Goal: Transaction & Acquisition: Book appointment/travel/reservation

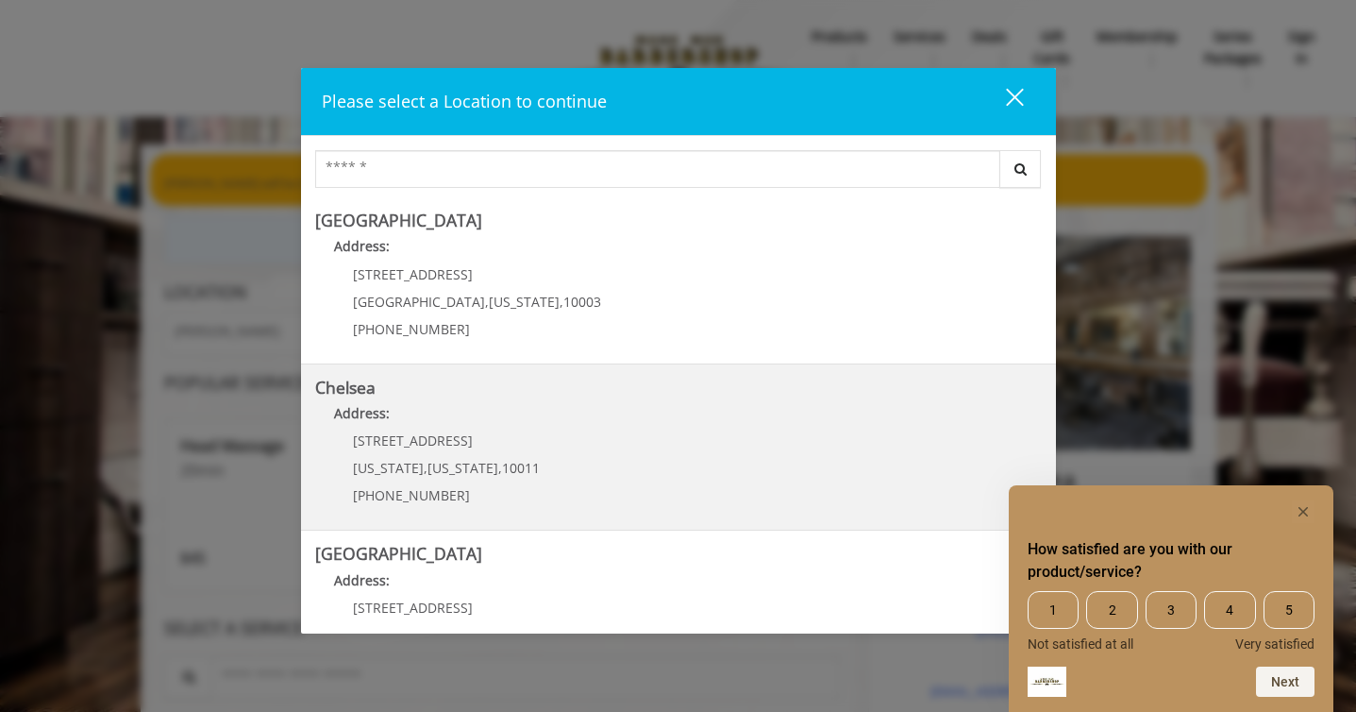
click at [545, 407] on p "Address:" at bounding box center [678, 418] width 727 height 30
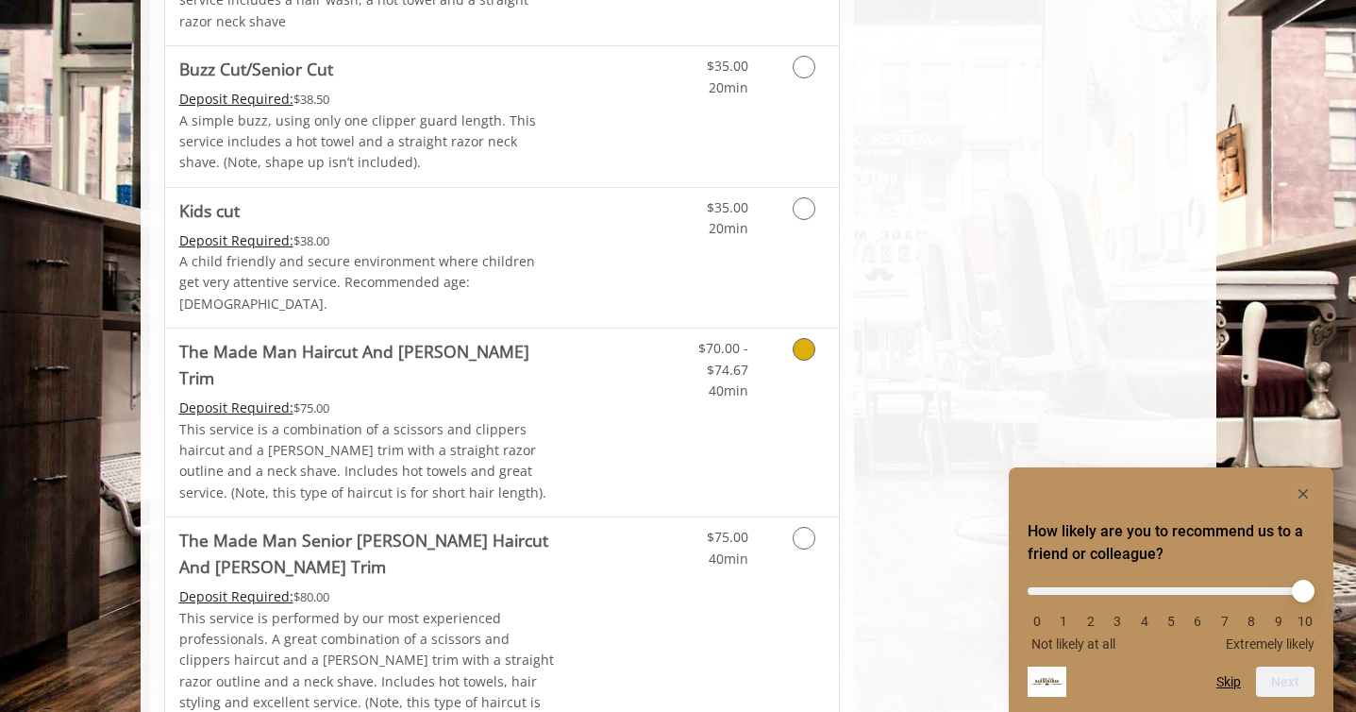
scroll to position [1368, 0]
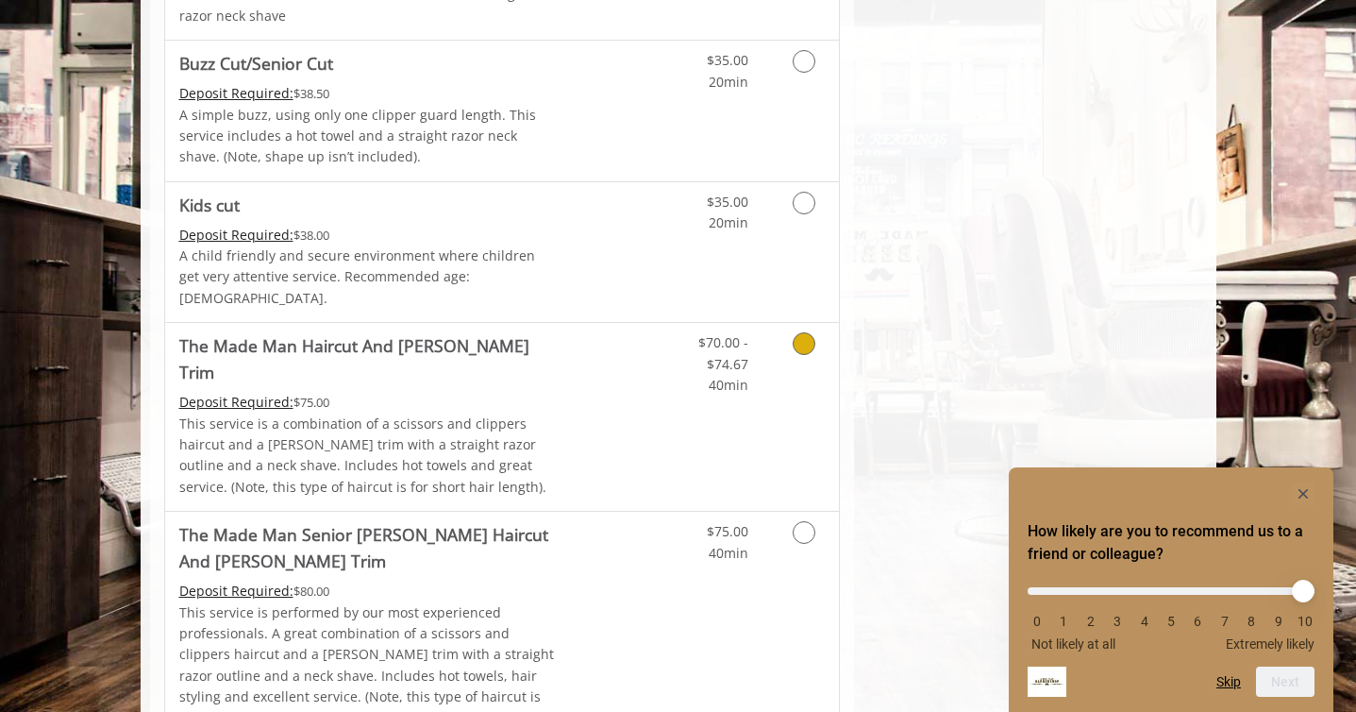
click at [805, 332] on icon "Grooming services" at bounding box center [804, 343] width 23 height 23
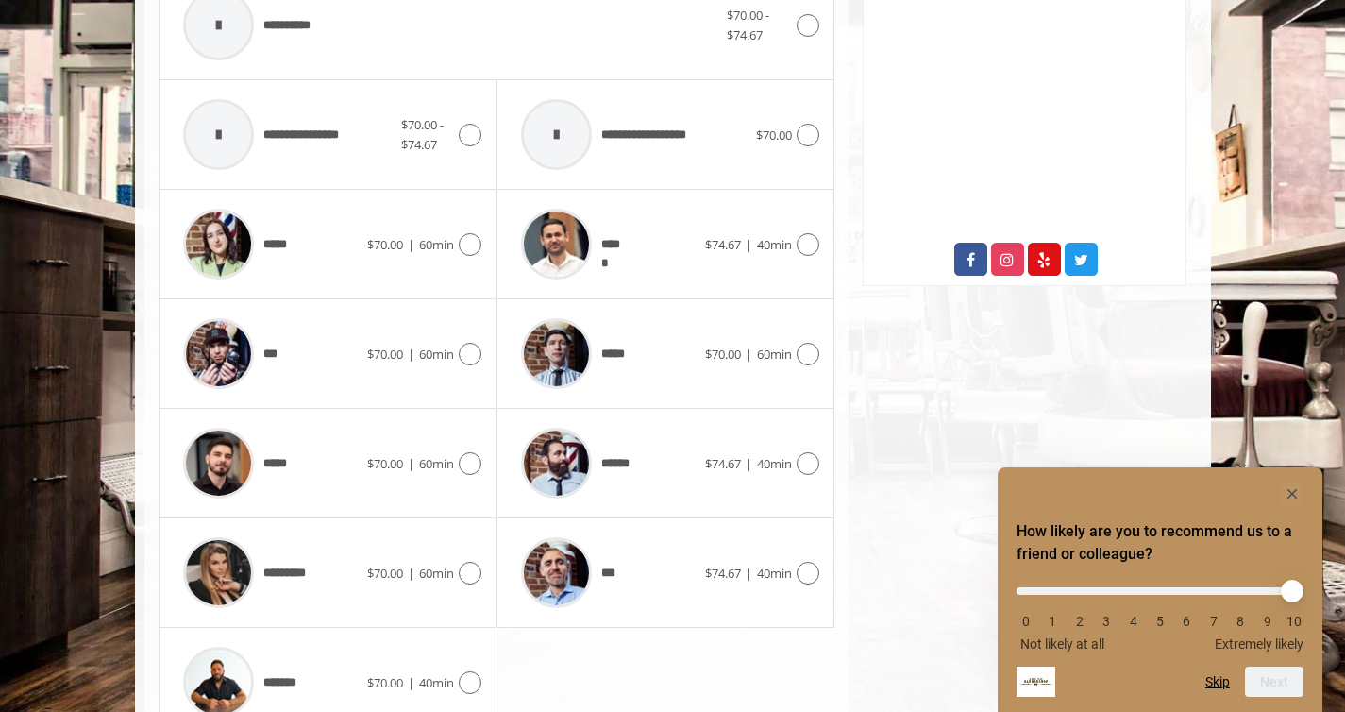
scroll to position [958, 0]
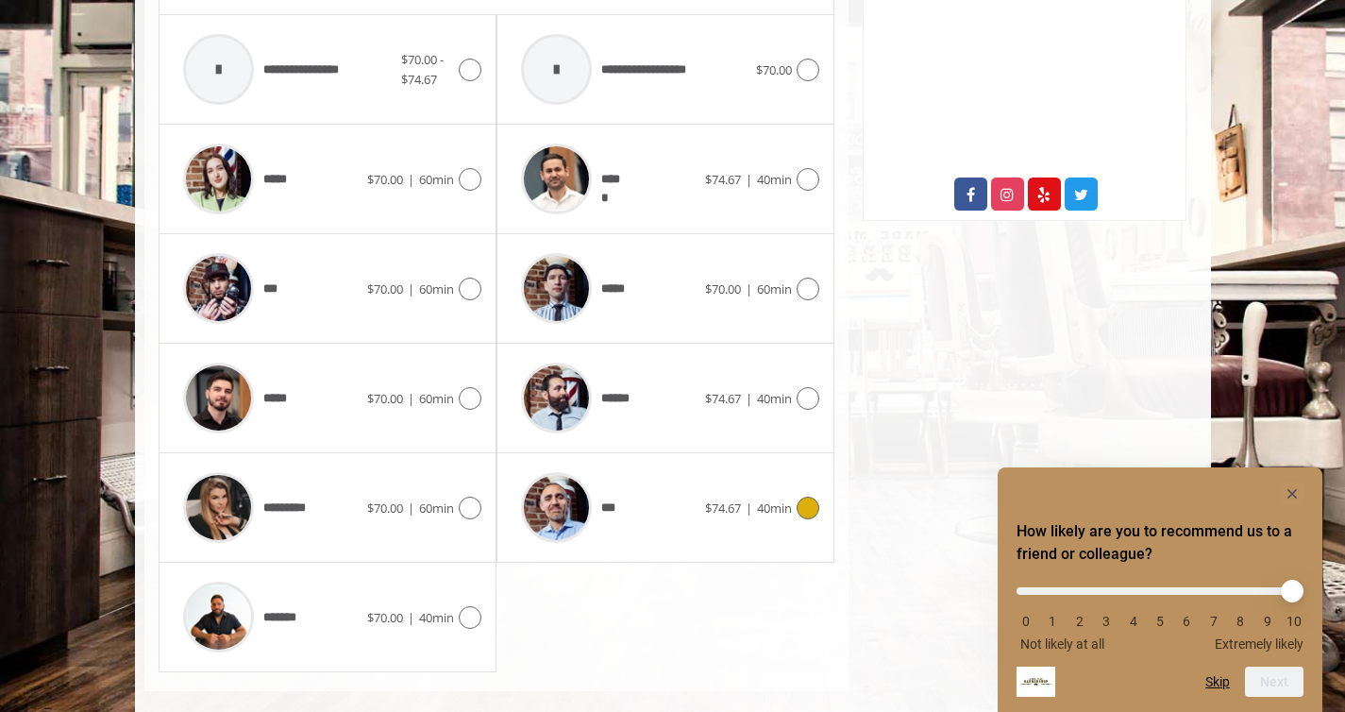
click at [808, 496] on icon at bounding box center [807, 507] width 23 height 23
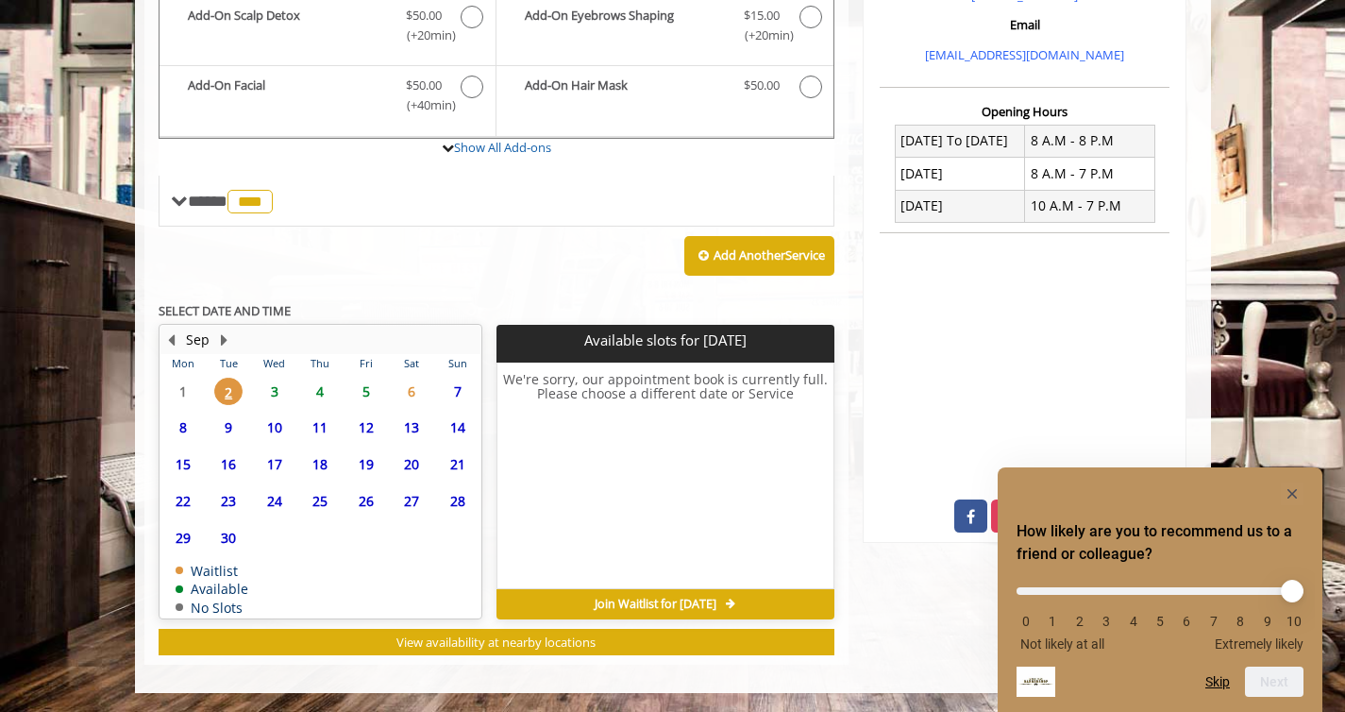
scroll to position [609, 0]
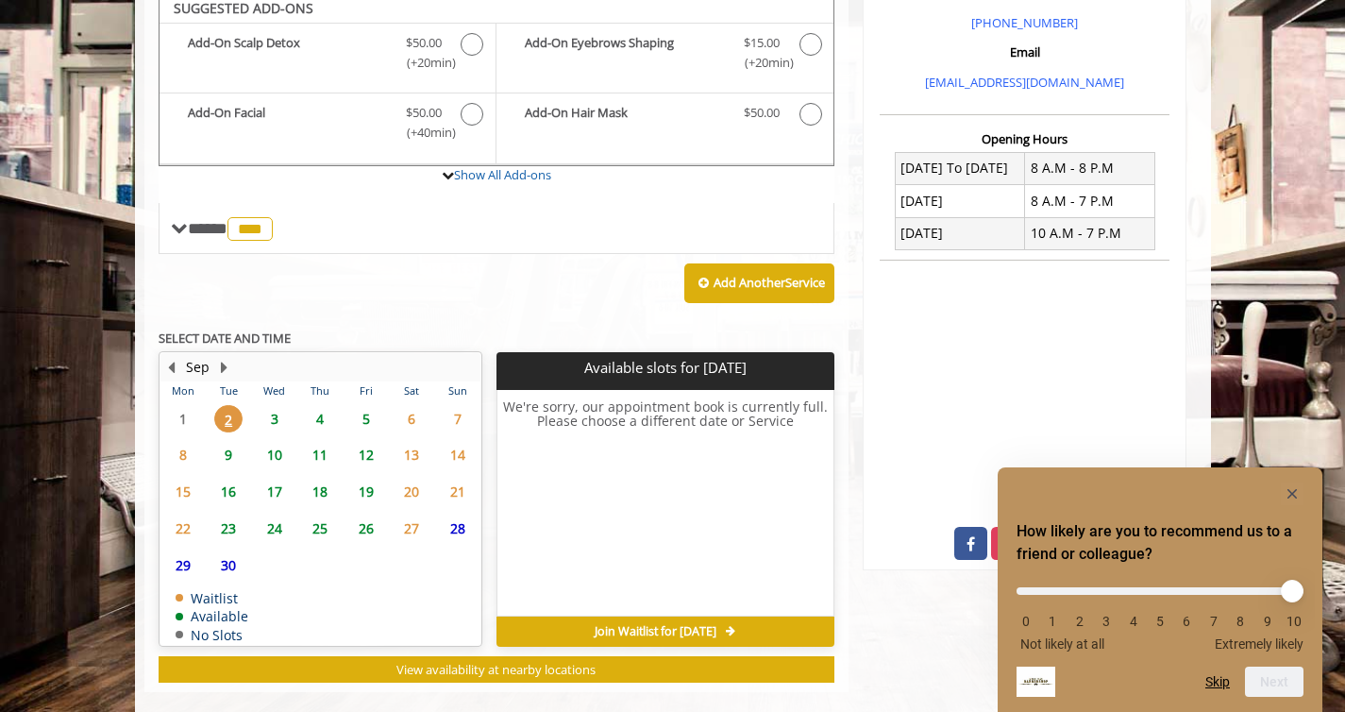
click at [275, 405] on span "3" at bounding box center [274, 418] width 28 height 27
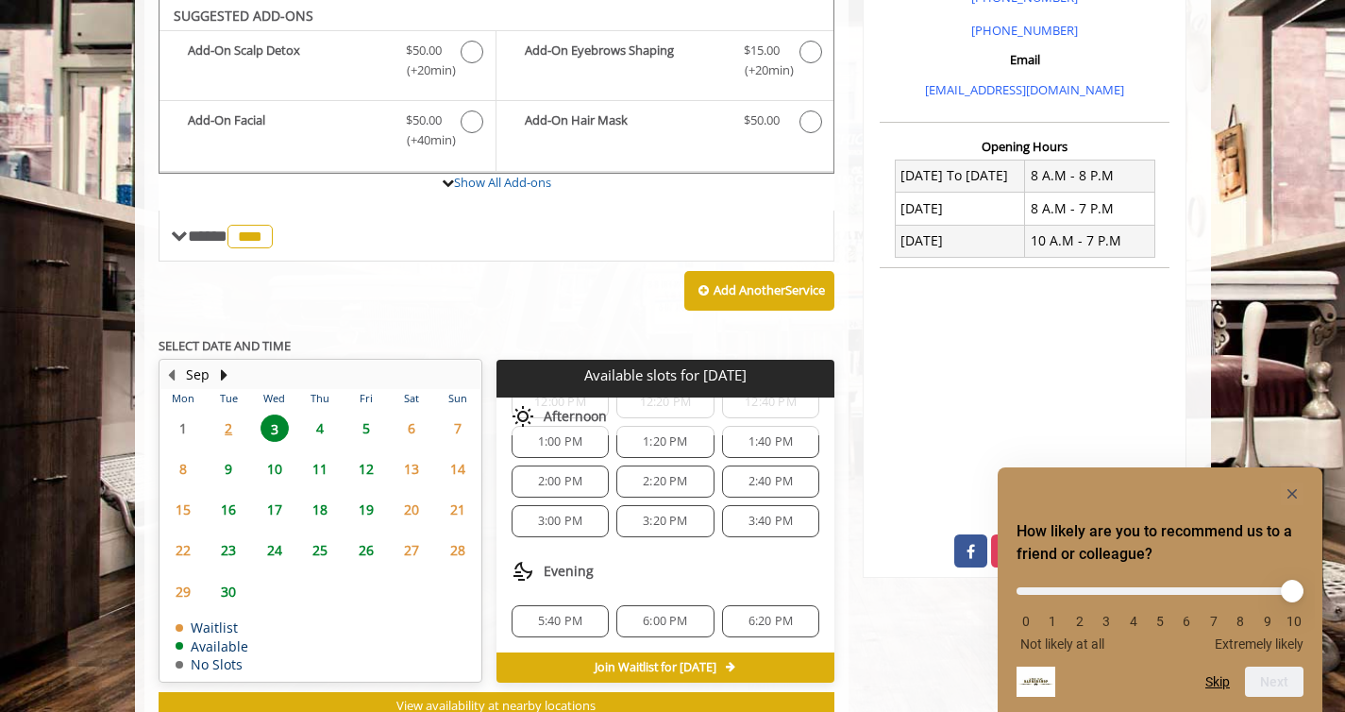
scroll to position [607, 0]
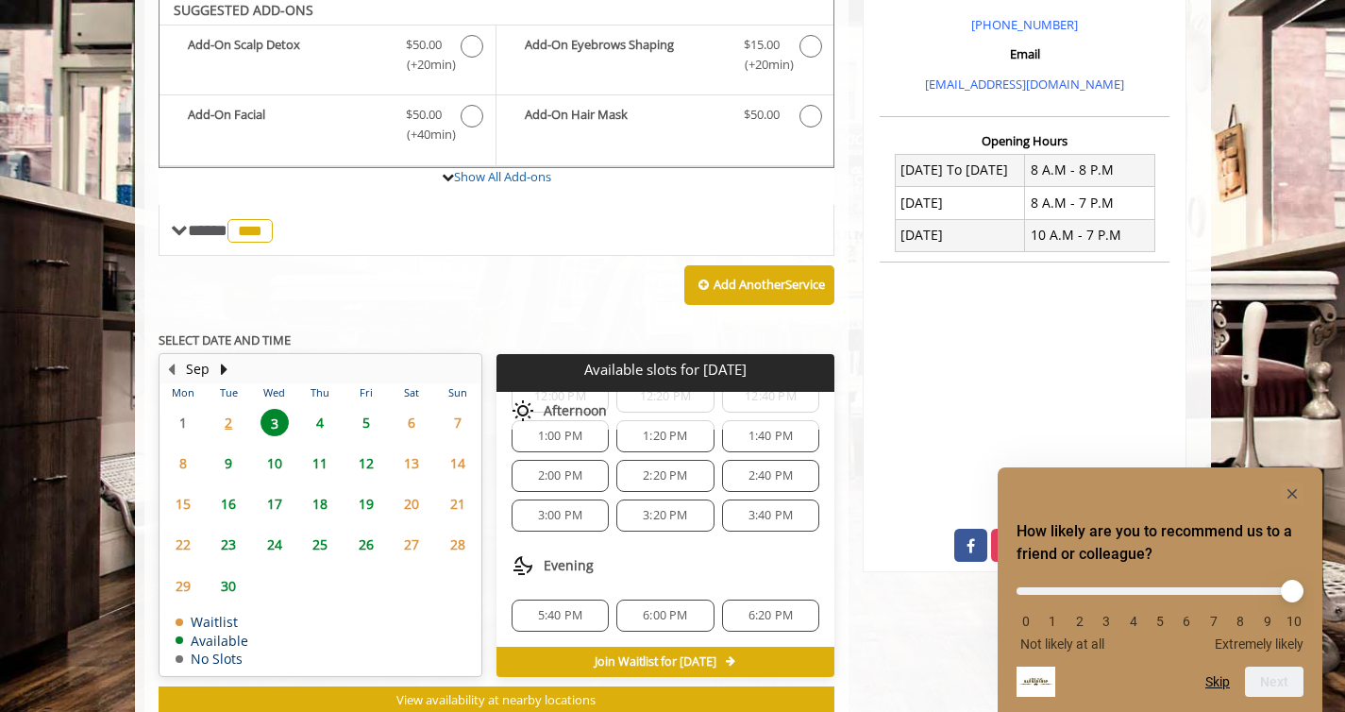
click at [1294, 494] on icon "Hide survey" at bounding box center [1291, 493] width 9 height 9
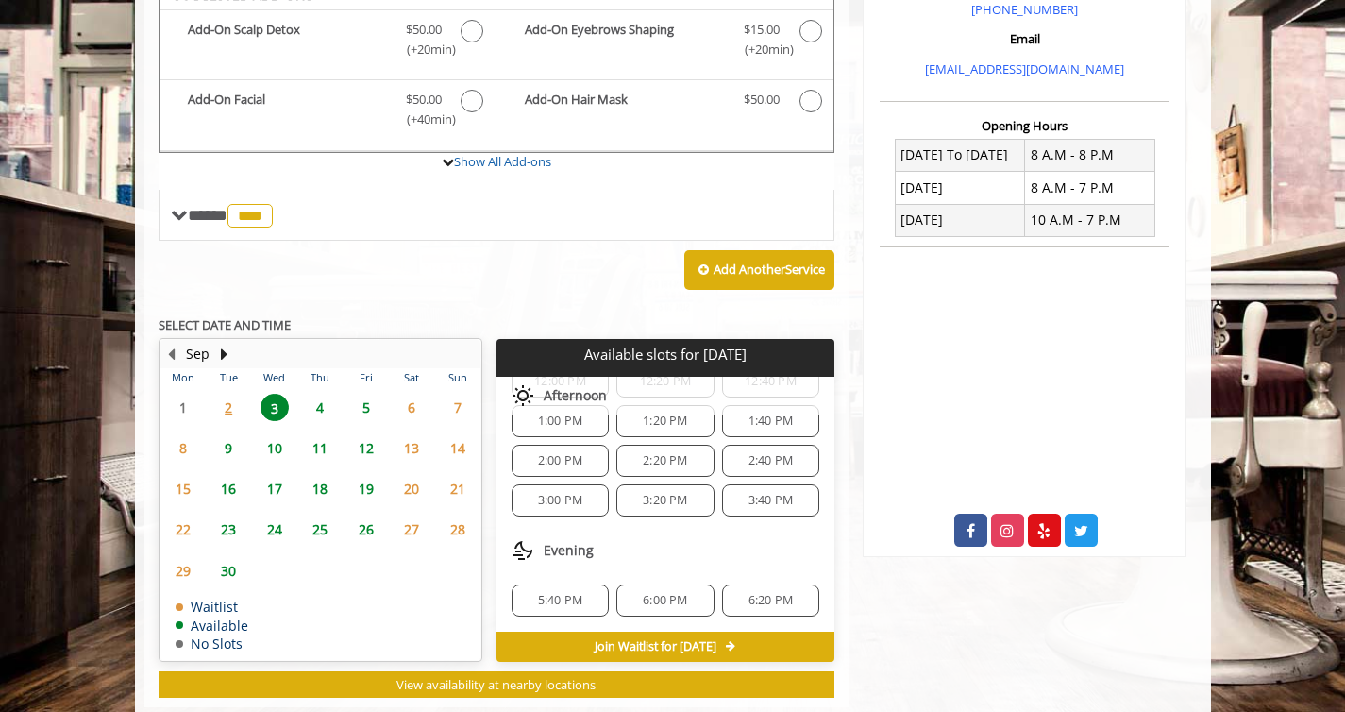
scroll to position [637, 0]
